Goal: Transaction & Acquisition: Purchase product/service

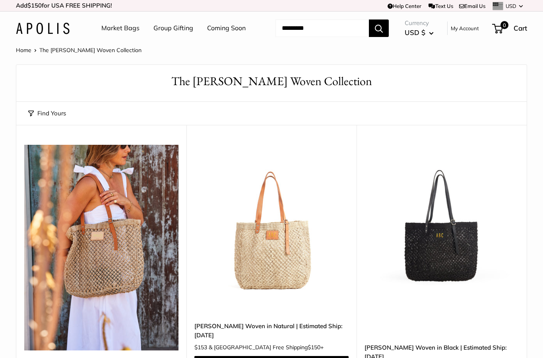
scroll to position [107, 0]
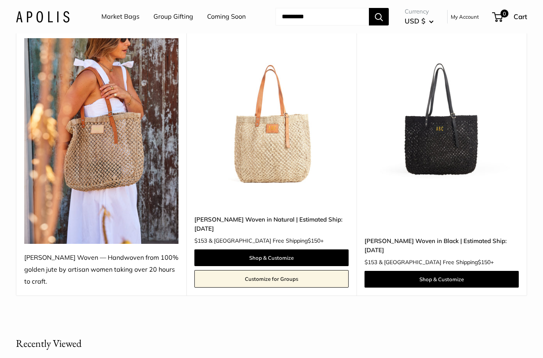
click at [277, 146] on img at bounding box center [271, 115] width 154 height 154
click at [453, 142] on img at bounding box center [442, 115] width 154 height 154
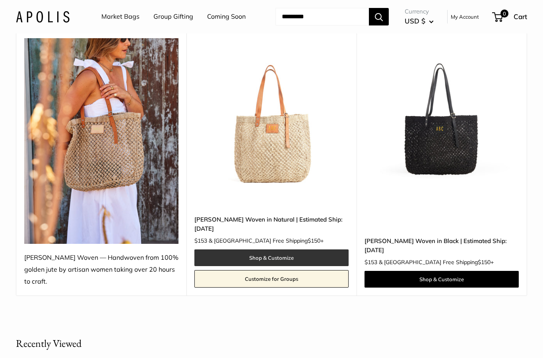
click at [301, 249] on link "Shop & Customize" at bounding box center [271, 257] width 154 height 17
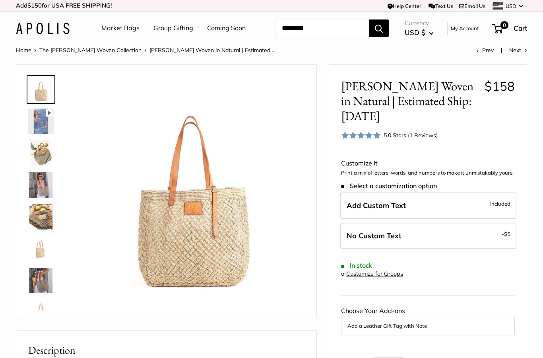
click at [40, 147] on img at bounding box center [40, 152] width 25 height 25
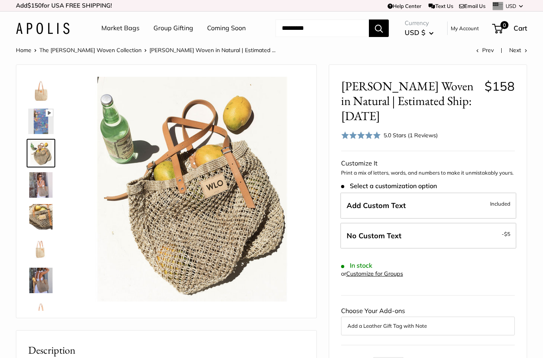
click at [51, 181] on img at bounding box center [40, 184] width 25 height 25
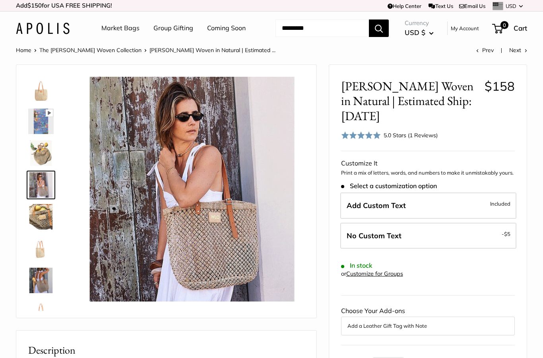
click at [44, 217] on img at bounding box center [40, 216] width 25 height 25
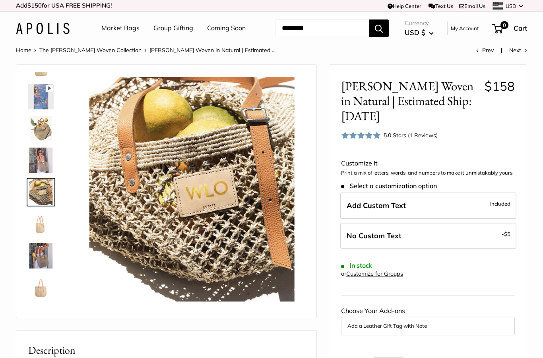
click at [46, 215] on img at bounding box center [40, 223] width 25 height 25
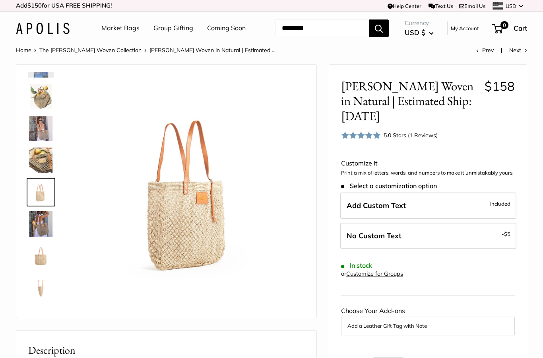
click at [43, 220] on img at bounding box center [40, 223] width 25 height 25
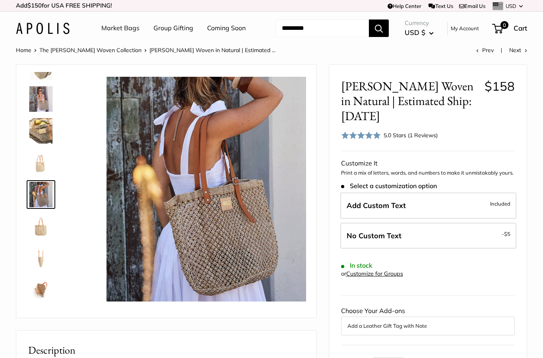
scroll to position [88, 0]
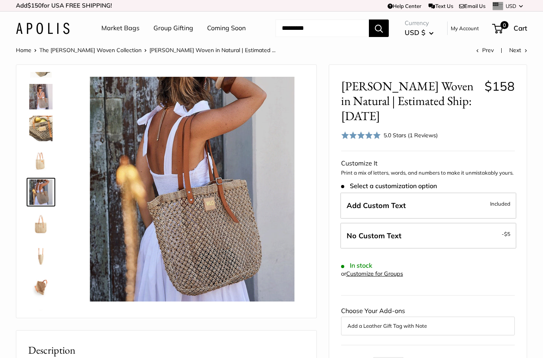
click at [45, 223] on img at bounding box center [40, 223] width 25 height 25
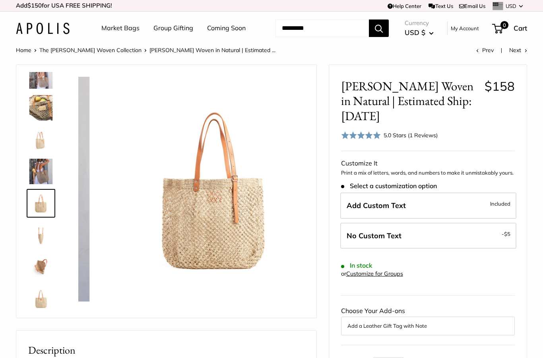
scroll to position [114, 0]
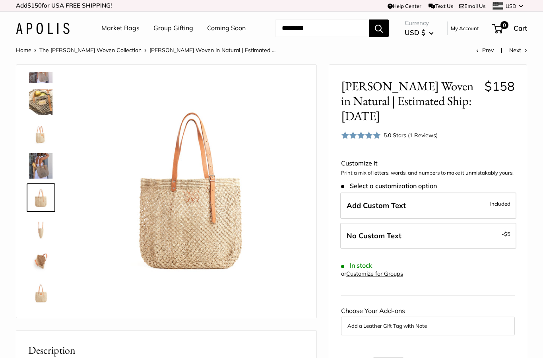
click at [45, 227] on img at bounding box center [40, 229] width 25 height 25
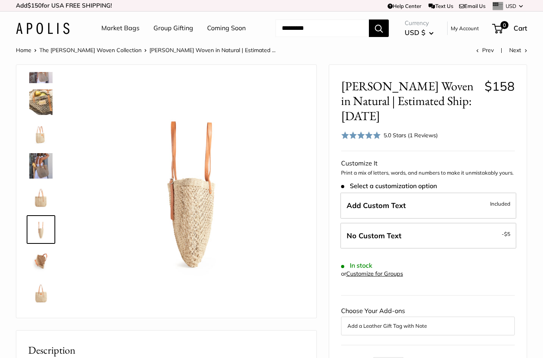
click at [40, 255] on img at bounding box center [40, 260] width 25 height 25
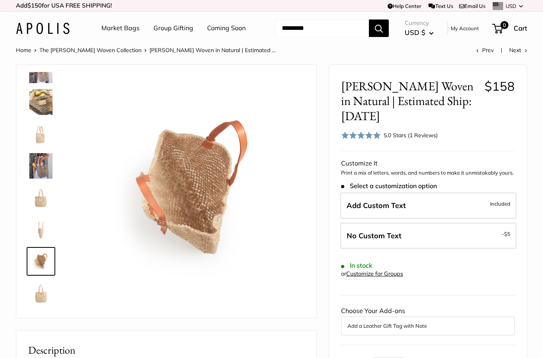
click at [41, 289] on img at bounding box center [40, 292] width 25 height 25
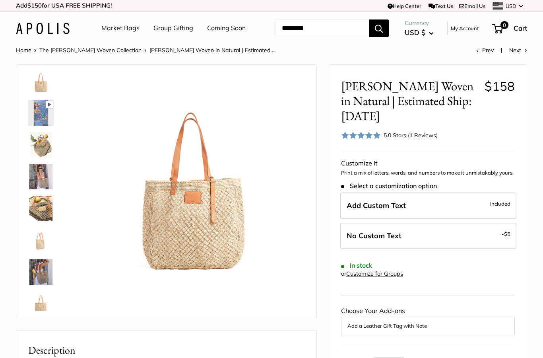
scroll to position [3, 0]
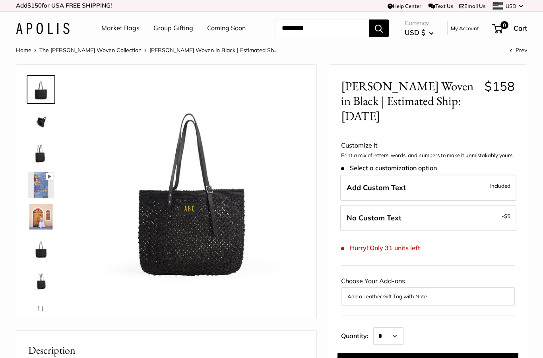
click at [41, 123] on img at bounding box center [40, 121] width 25 height 25
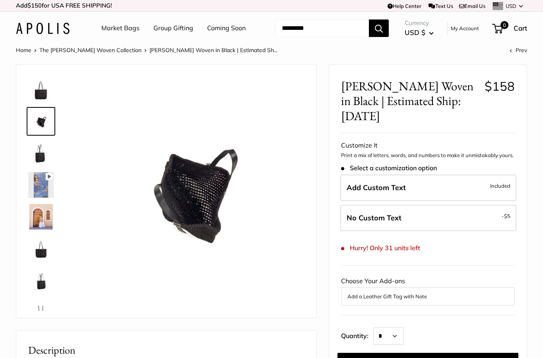
click at [45, 152] on img at bounding box center [40, 152] width 25 height 25
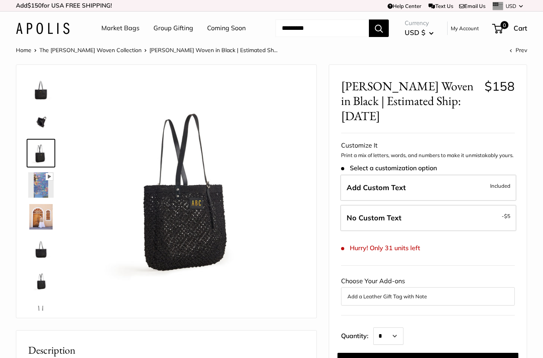
click at [41, 251] on img at bounding box center [40, 248] width 25 height 25
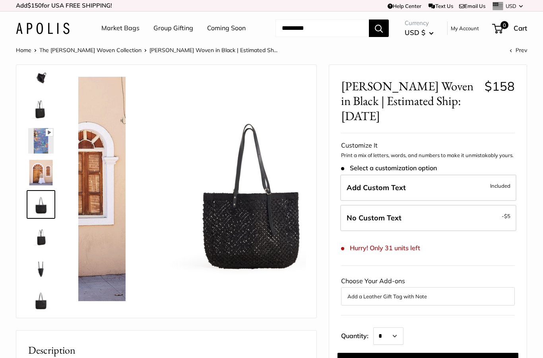
scroll to position [51, 0]
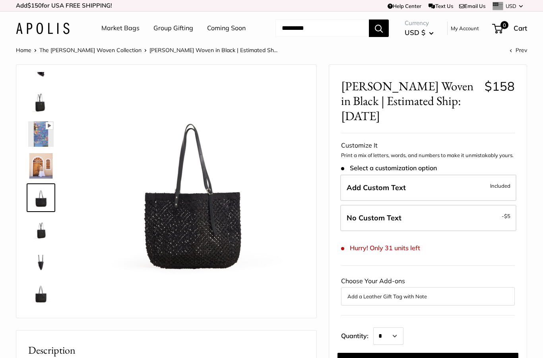
click at [41, 229] on img at bounding box center [40, 229] width 25 height 25
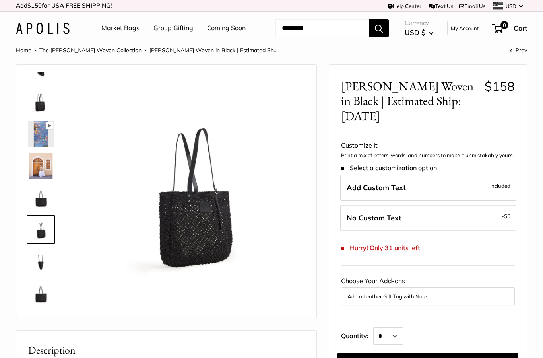
click at [39, 255] on img at bounding box center [40, 260] width 25 height 25
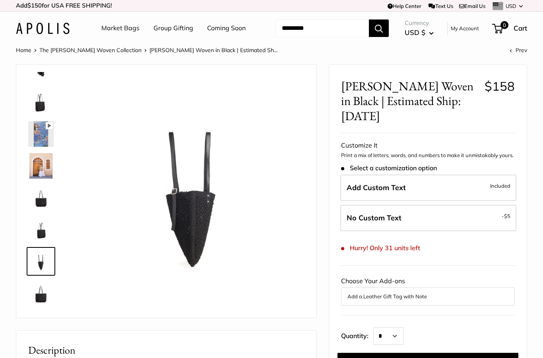
click at [38, 293] on img at bounding box center [40, 292] width 25 height 25
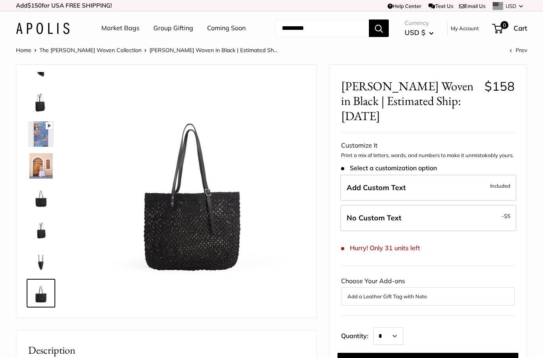
click at [46, 198] on img at bounding box center [40, 197] width 25 height 25
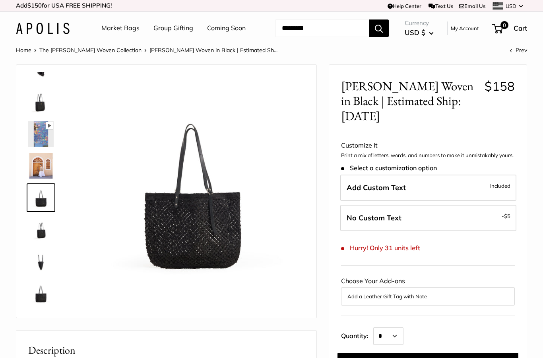
click at [46, 108] on img at bounding box center [40, 101] width 25 height 25
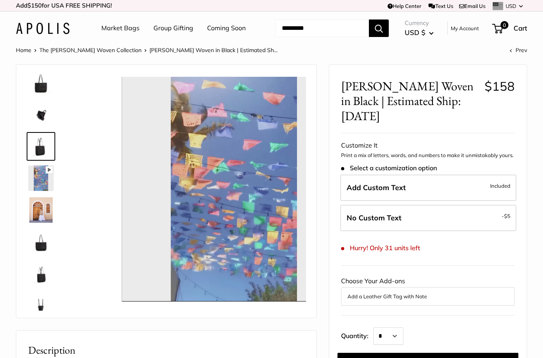
scroll to position [0, 0]
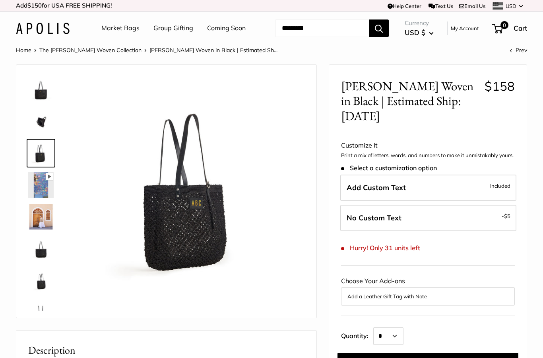
click at [39, 116] on img at bounding box center [40, 121] width 25 height 25
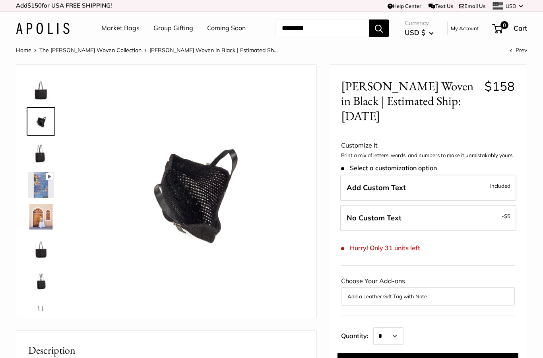
click at [45, 88] on img at bounding box center [40, 89] width 25 height 25
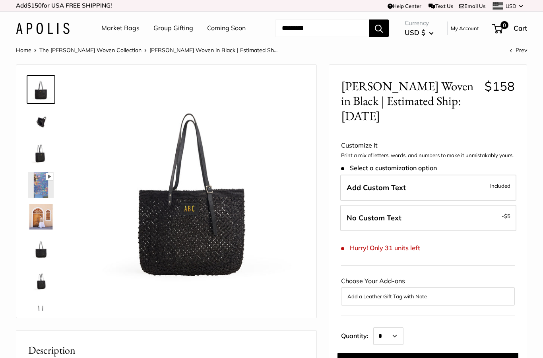
click at [42, 160] on img at bounding box center [40, 152] width 25 height 25
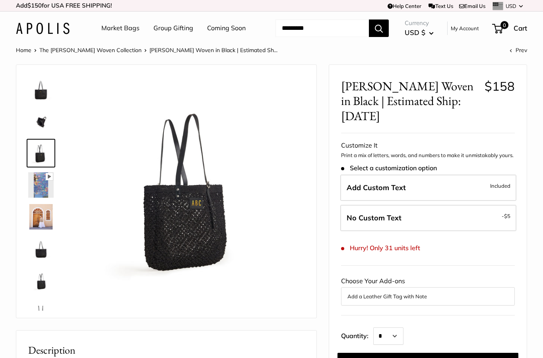
click at [51, 126] on img at bounding box center [40, 121] width 25 height 25
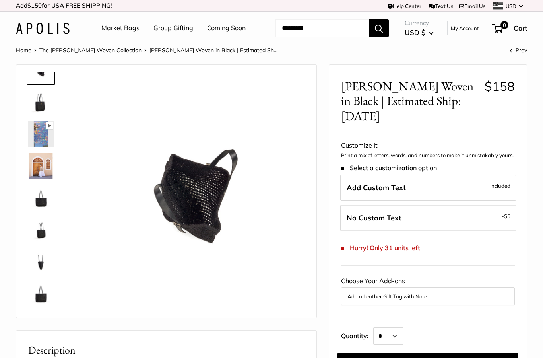
click at [41, 169] on img at bounding box center [40, 165] width 25 height 25
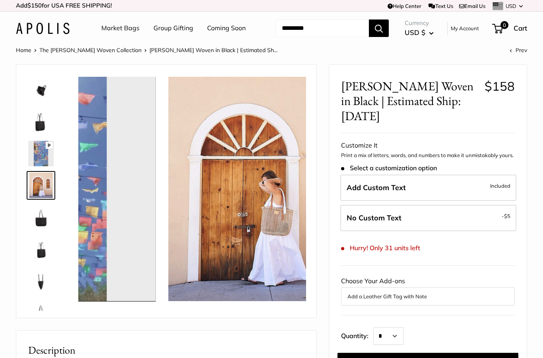
scroll to position [25, 0]
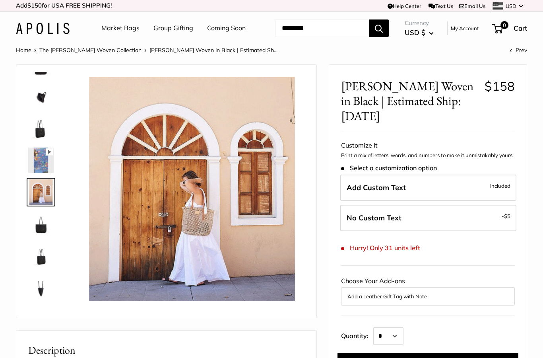
click at [45, 163] on img at bounding box center [40, 159] width 25 height 25
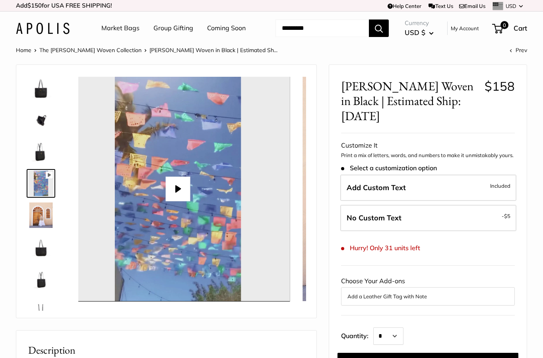
scroll to position [0, 0]
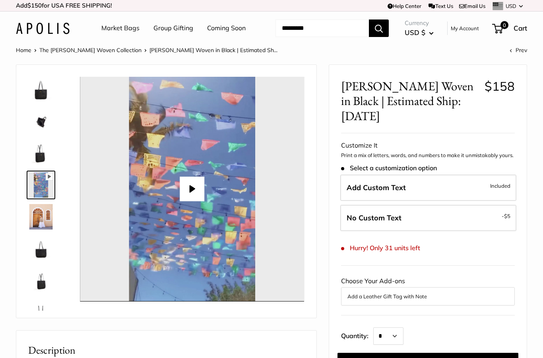
click at [190, 188] on button "Play" at bounding box center [192, 188] width 25 height 25
type input "*"
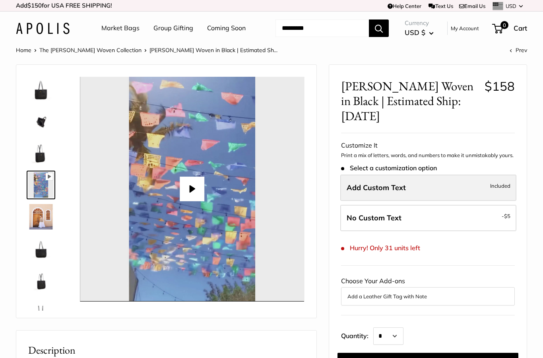
click at [450, 174] on label "Add Custom Text Included" at bounding box center [428, 187] width 176 height 26
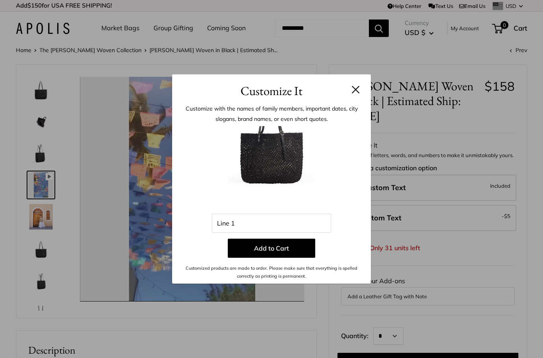
click at [359, 89] on button at bounding box center [356, 89] width 8 height 8
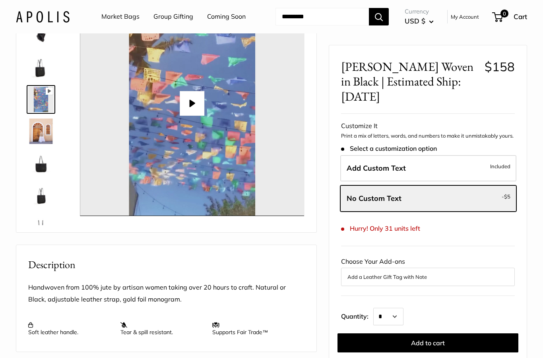
scroll to position [85, 0]
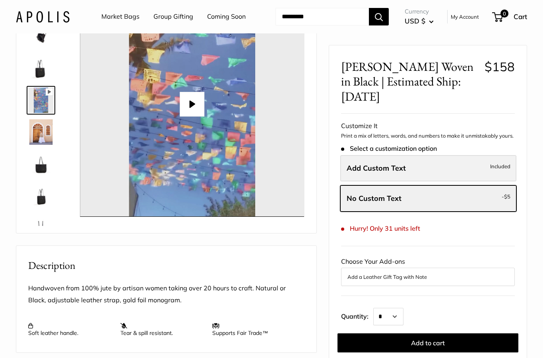
click at [448, 155] on label "Add Custom Text Included" at bounding box center [428, 168] width 176 height 26
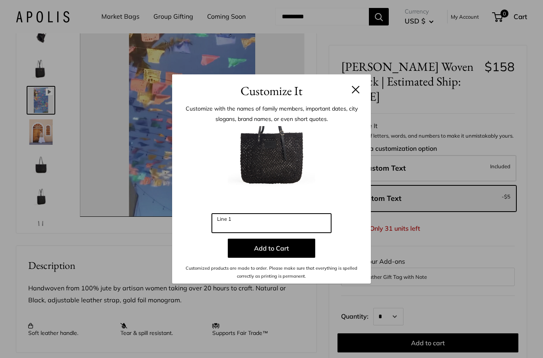
click at [311, 224] on input "Line 1" at bounding box center [271, 222] width 119 height 19
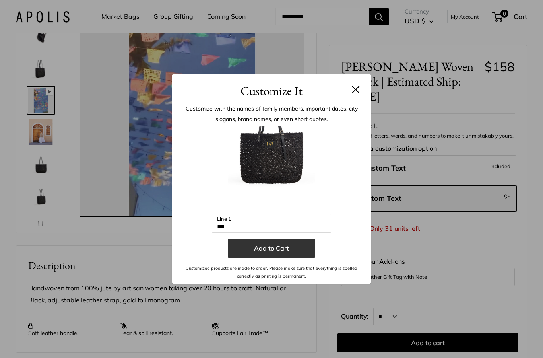
click at [297, 252] on button "Add to Cart" at bounding box center [271, 247] width 87 height 19
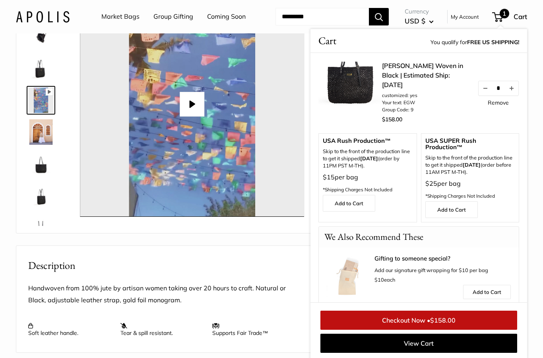
click at [38, 167] on img at bounding box center [40, 163] width 25 height 25
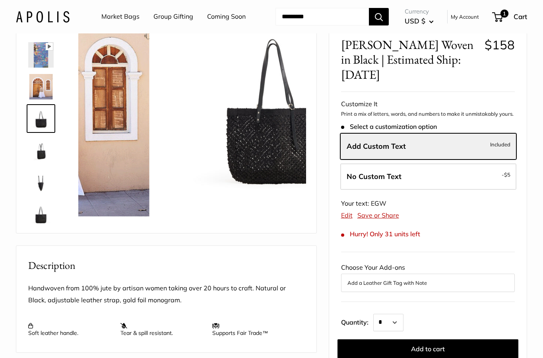
scroll to position [51, 0]
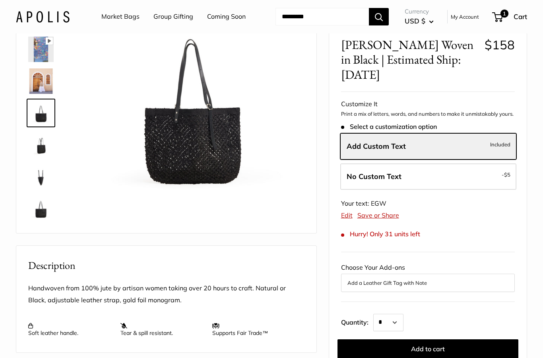
click at [42, 184] on img at bounding box center [40, 176] width 25 height 25
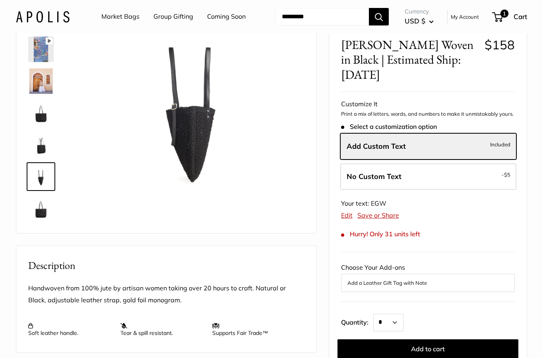
click at [43, 210] on img at bounding box center [40, 208] width 25 height 25
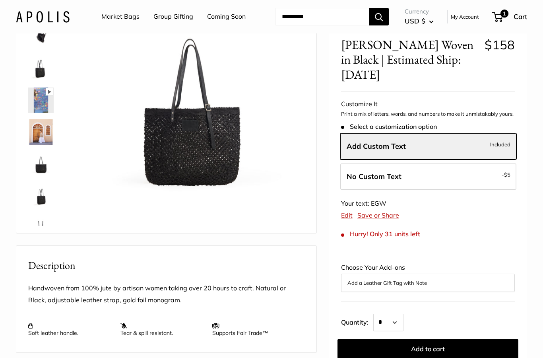
scroll to position [0, 0]
click at [39, 71] on img at bounding box center [40, 68] width 25 height 25
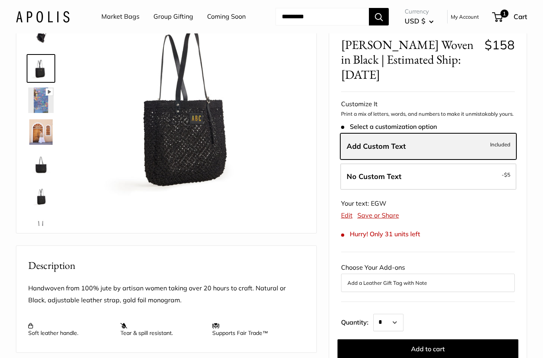
click at [447, 143] on label "Add Custom Text Included" at bounding box center [428, 146] width 176 height 26
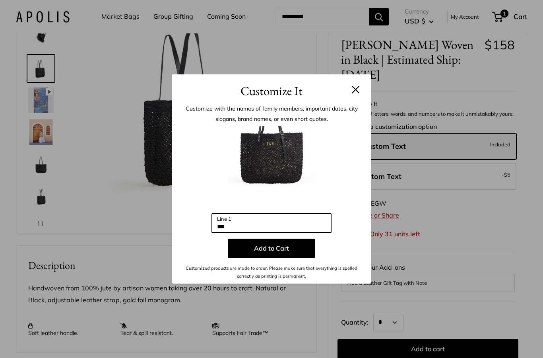
click at [302, 219] on input "***" at bounding box center [271, 222] width 119 height 19
type input "***"
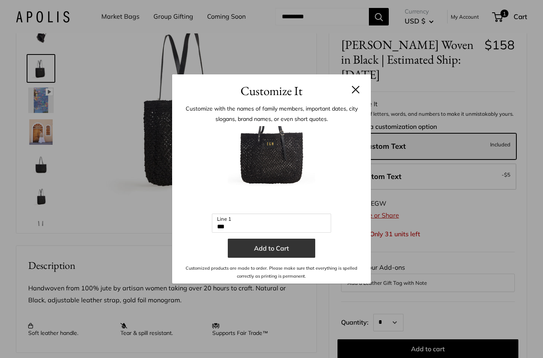
click at [287, 250] on button "Add to Cart" at bounding box center [271, 247] width 87 height 19
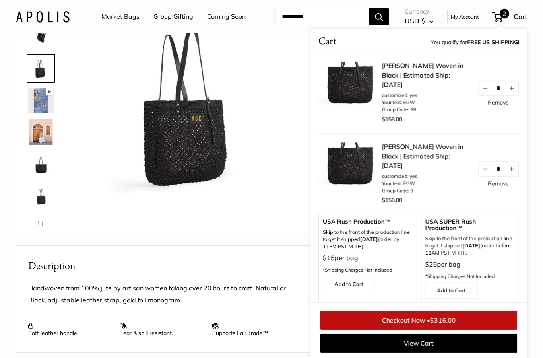
click at [502, 186] on link "Remove" at bounding box center [498, 183] width 21 height 6
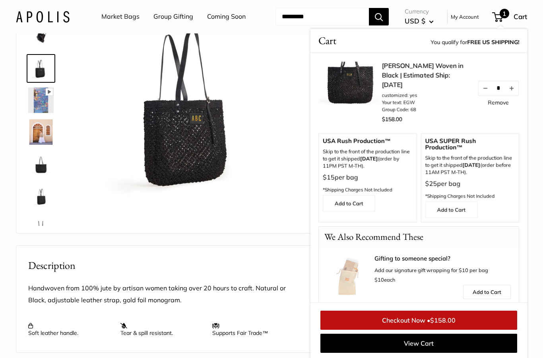
click at [499, 105] on link "Remove" at bounding box center [498, 103] width 21 height 6
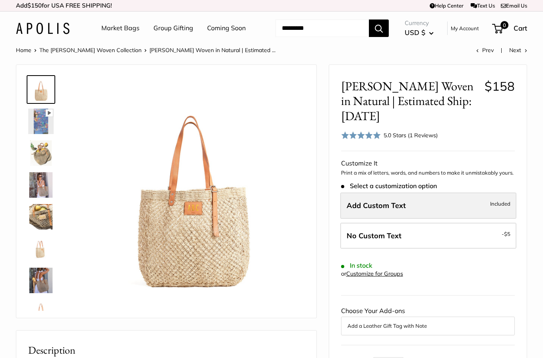
click at [406, 192] on label "Add Custom Text Included" at bounding box center [428, 205] width 176 height 26
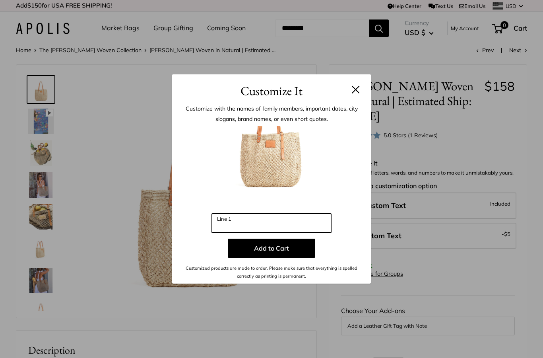
click at [299, 227] on input "Line 1" at bounding box center [271, 222] width 119 height 19
type input "***"
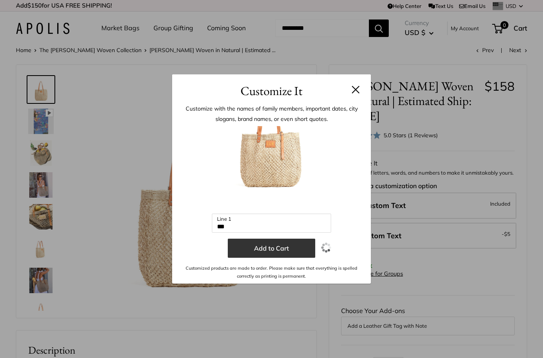
click at [285, 239] on button "Add to Cart" at bounding box center [271, 247] width 87 height 19
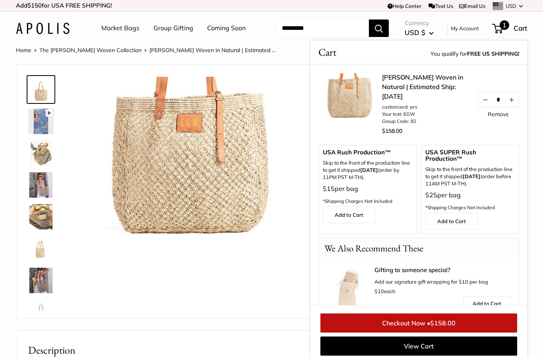
click at [37, 156] on img at bounding box center [40, 152] width 25 height 25
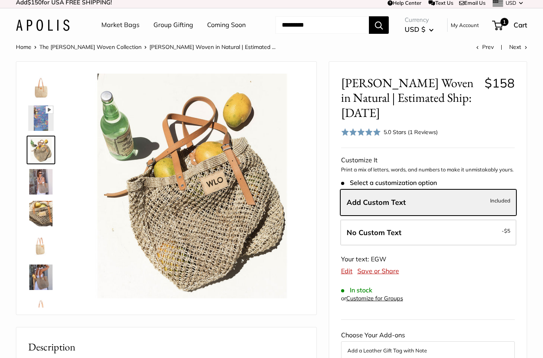
click at [242, 202] on img at bounding box center [192, 186] width 225 height 225
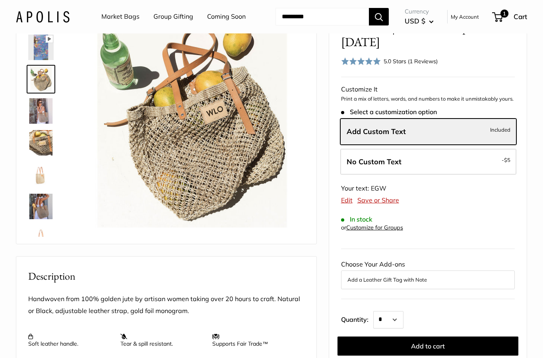
scroll to position [74, 0]
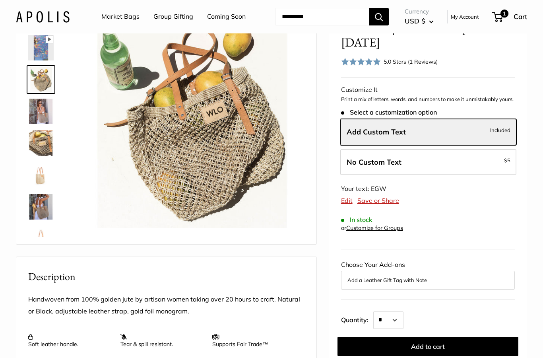
click at [44, 117] on img at bounding box center [40, 111] width 25 height 25
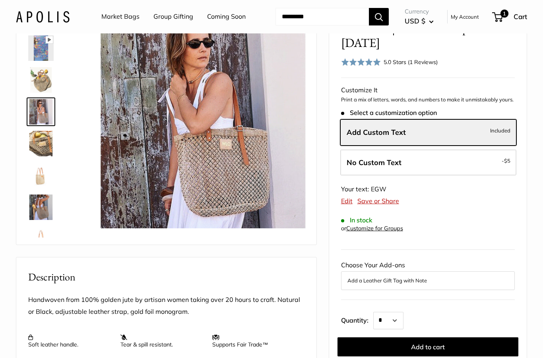
scroll to position [70, 0]
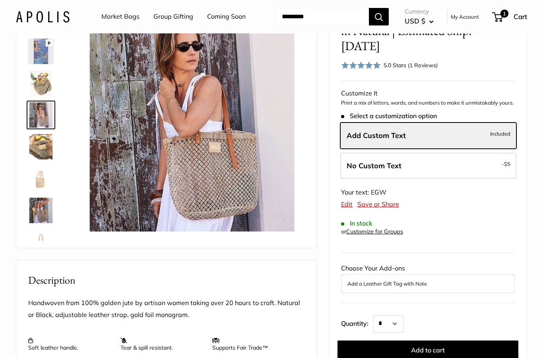
click at [246, 170] on img at bounding box center [192, 119] width 225 height 225
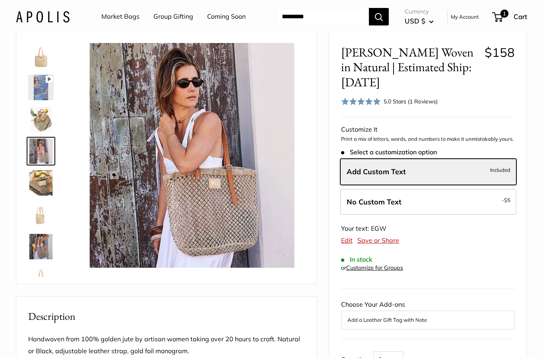
scroll to position [35, 0]
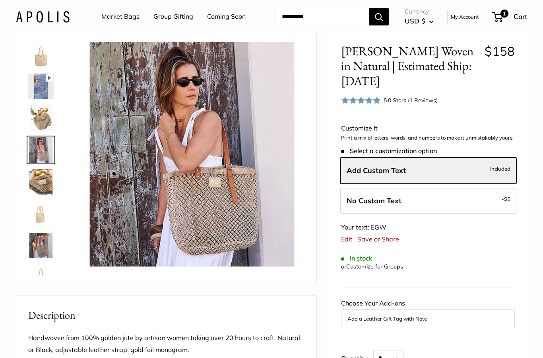
click at [257, 165] on img at bounding box center [192, 154] width 225 height 225
click at [40, 188] on img at bounding box center [40, 181] width 25 height 25
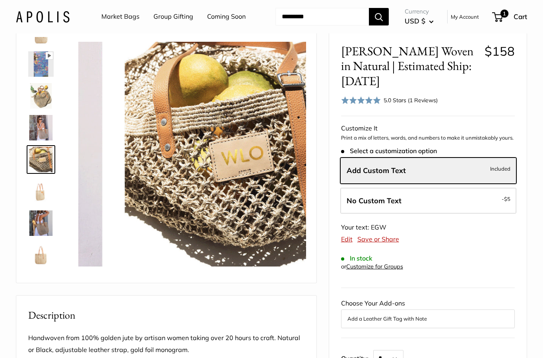
scroll to position [25, 0]
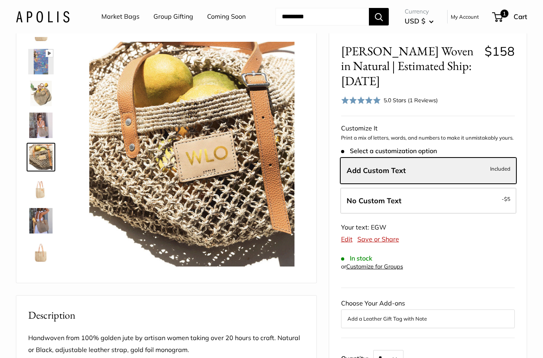
click at [45, 191] on img at bounding box center [40, 188] width 25 height 25
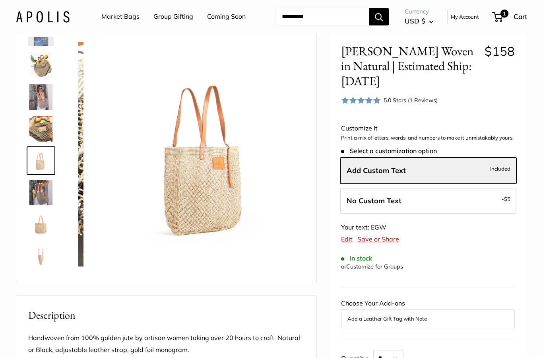
scroll to position [56, 0]
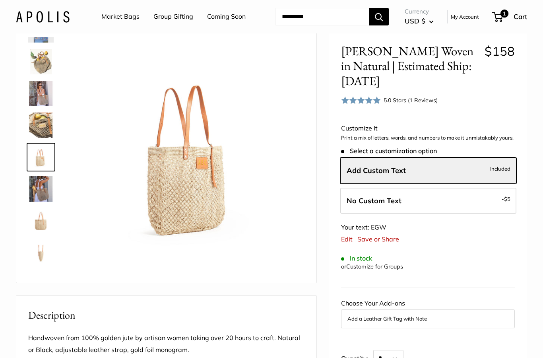
click at [40, 184] on img at bounding box center [40, 188] width 25 height 25
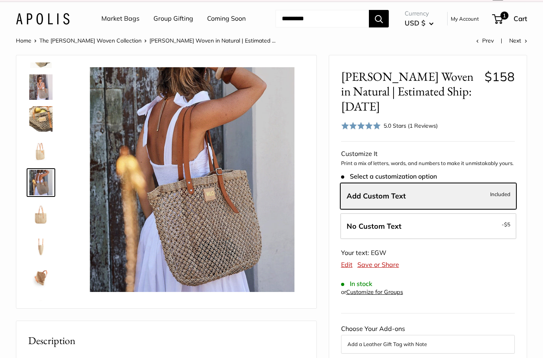
scroll to position [0, 0]
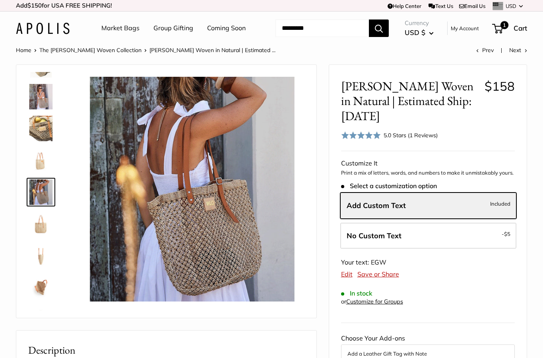
click at [42, 285] on img at bounding box center [40, 287] width 25 height 25
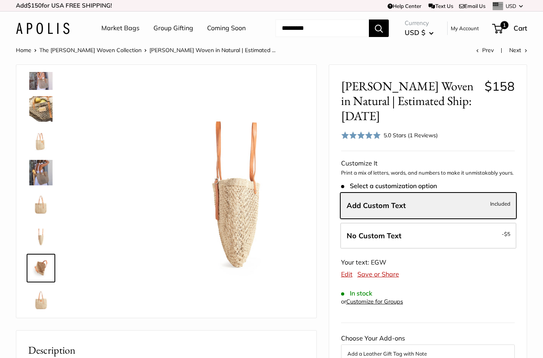
scroll to position [114, 0]
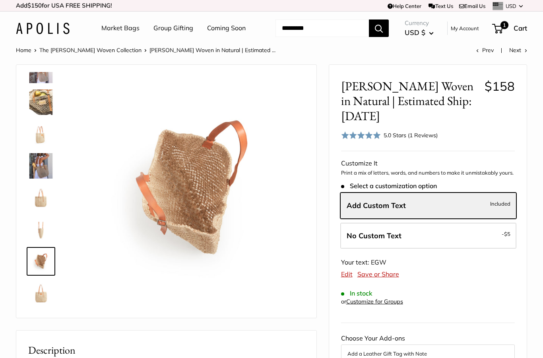
click at [47, 204] on img at bounding box center [40, 197] width 25 height 25
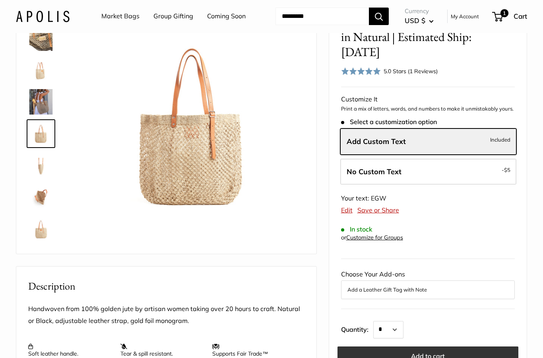
click at [439, 347] on button "Add to cart" at bounding box center [427, 356] width 181 height 19
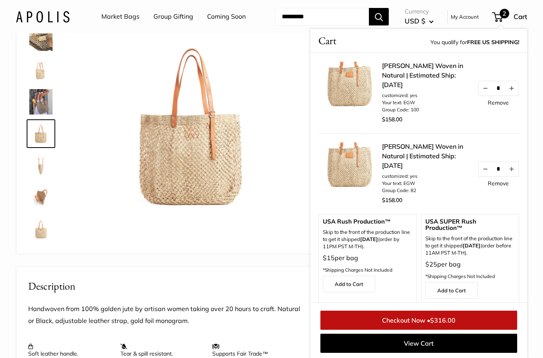
click at [503, 184] on link "Remove" at bounding box center [498, 183] width 21 height 6
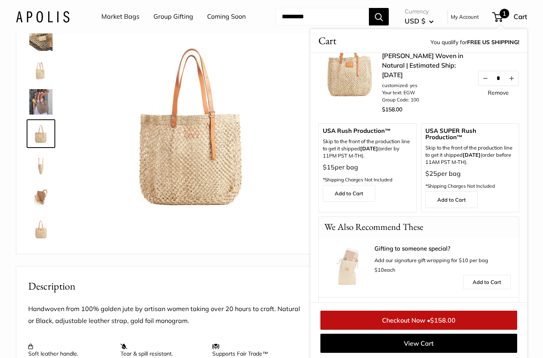
scroll to position [0, 0]
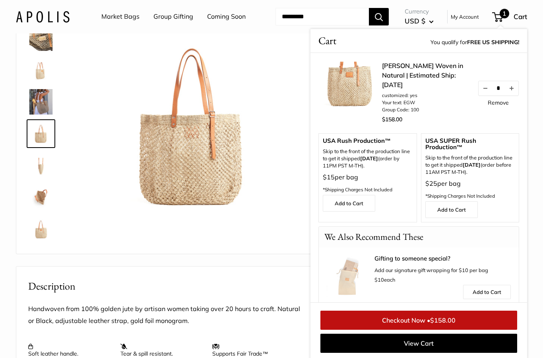
click at [441, 324] on span "$158.00" at bounding box center [442, 320] width 25 height 8
